Goal: Find specific page/section: Find specific page/section

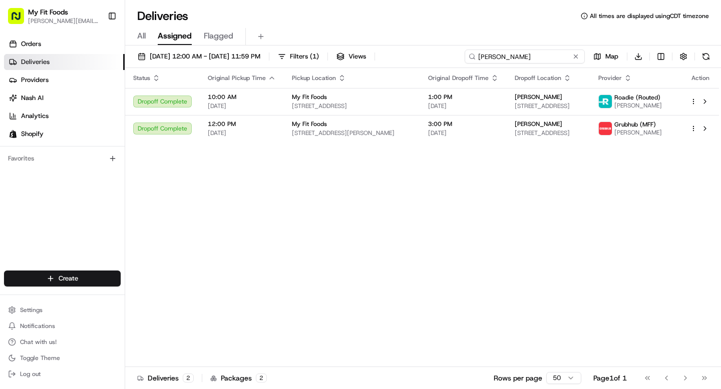
click at [531, 62] on input "[PERSON_NAME]" at bounding box center [524, 57] width 120 height 14
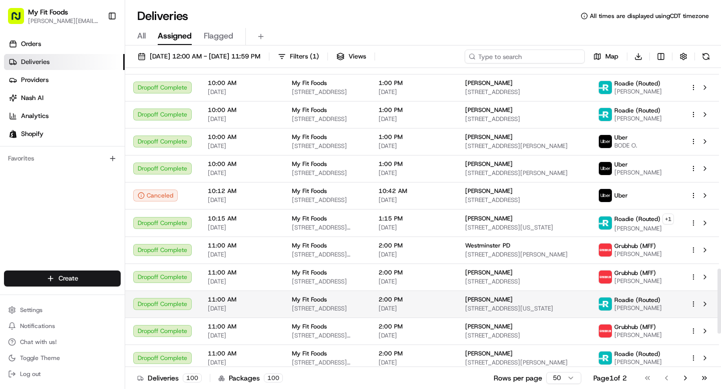
scroll to position [1073, 0]
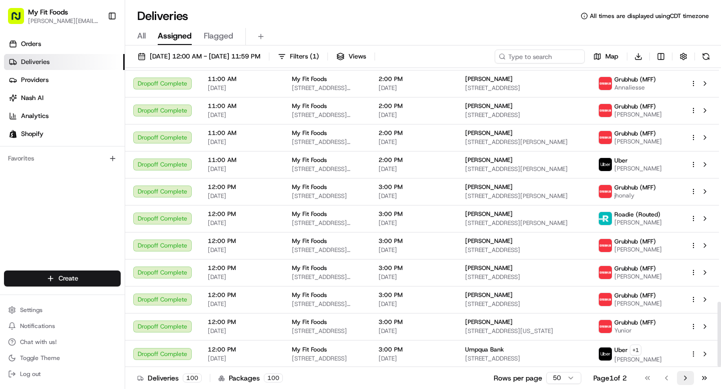
click at [677, 373] on button "Go to next page" at bounding box center [685, 378] width 17 height 14
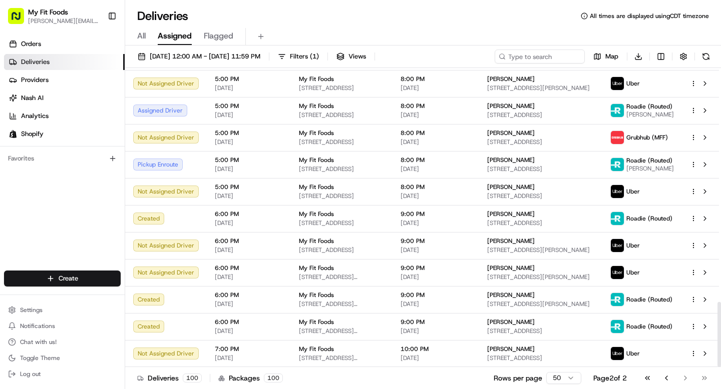
scroll to position [1078, 0]
